Goal: Register for event/course

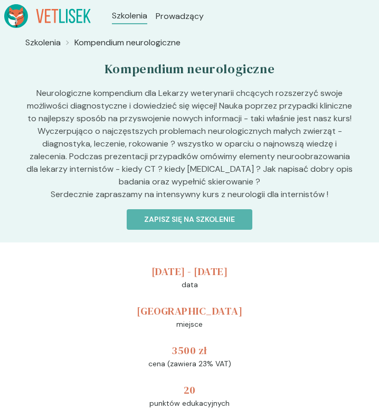
scroll to position [1, 0]
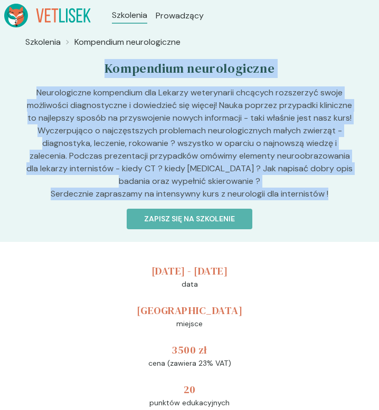
drag, startPoint x: 108, startPoint y: 70, endPoint x: 327, endPoint y: 206, distance: 258.1
click at [327, 206] on div "Szkolenia Kompendium neurologiczne Kompendium neurologiczne Neurologiczne kompe…" at bounding box center [189, 133] width 362 height 202
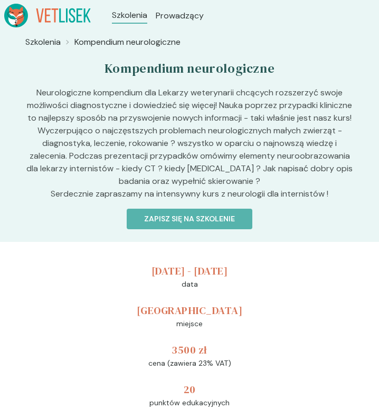
click at [332, 244] on div "[DATE] - [DATE] data [GEOGRAPHIC_DATA] miejsce 3500 zł cena (zawiera 23% VAT) 2…" at bounding box center [189, 336] width 379 height 188
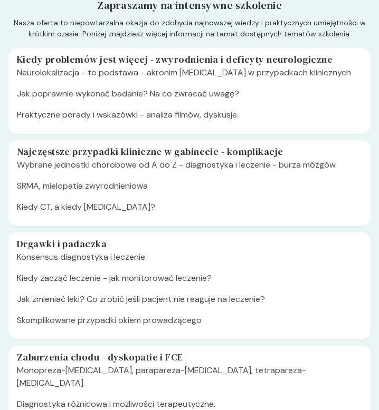
scroll to position [431, 0]
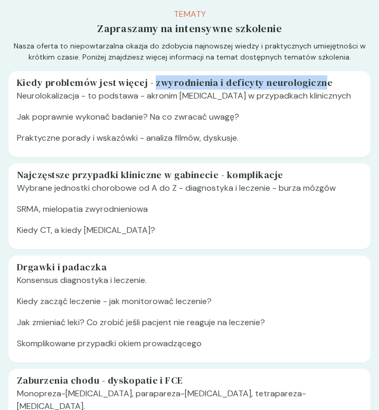
drag, startPoint x: 164, startPoint y: 82, endPoint x: 328, endPoint y: 84, distance: 164.0
click at [328, 84] on h5 "Kiedy problemów jest więcej - zwyrodnienia i deficyty neurologiczne" at bounding box center [189, 82] width 345 height 14
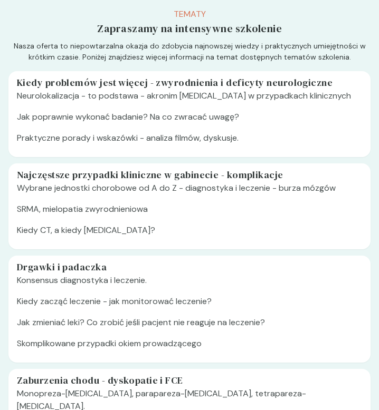
click at [294, 124] on p "Jak poprawnie wykonać badanie? Na co zwracać uwagę?" at bounding box center [189, 121] width 345 height 21
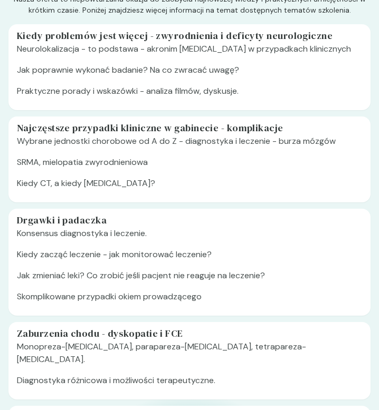
scroll to position [488, 0]
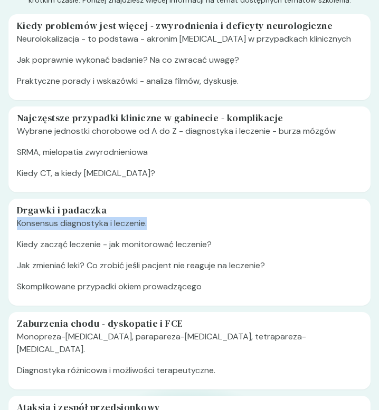
drag, startPoint x: 29, startPoint y: 227, endPoint x: 166, endPoint y: 229, distance: 137.1
click at [166, 229] on div "Drgawki i padaczka Konsensus diagnostyka i leczenie. Kiedy zacząć leczenie - ja…" at bounding box center [189, 252] width 362 height 107
click at [166, 229] on p "Konsensus diagnostyka i leczenie." at bounding box center [189, 227] width 345 height 21
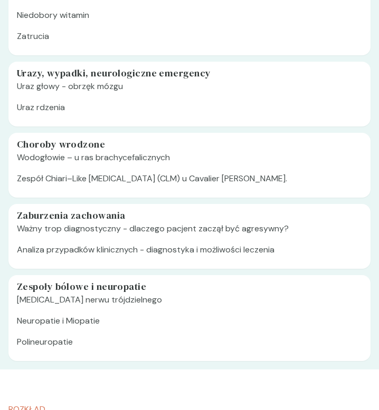
scroll to position [1151, 0]
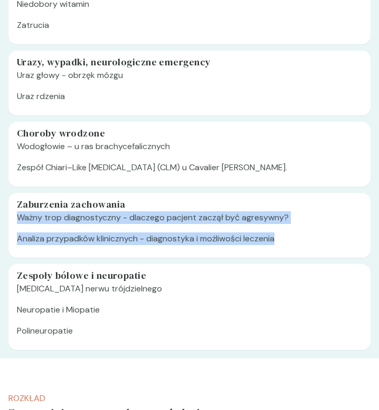
drag, startPoint x: 26, startPoint y: 204, endPoint x: 293, endPoint y: 230, distance: 267.6
click at [293, 230] on div "Zaburzenia zachowania Ważny trop diagnostyczny - dlaczego pacjent zaczął być ag…" at bounding box center [189, 225] width 362 height 65
click at [293, 233] on p "Analiza przypadków klinicznych - diagnostyka i możliwości leczenia" at bounding box center [189, 243] width 345 height 21
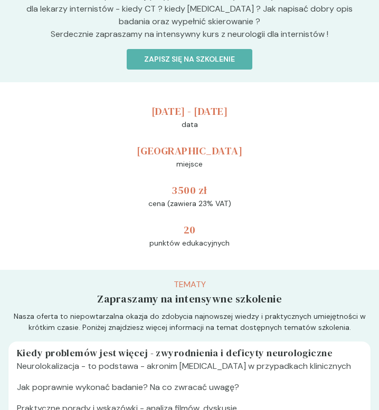
scroll to position [0, 0]
